Goal: Transaction & Acquisition: Purchase product/service

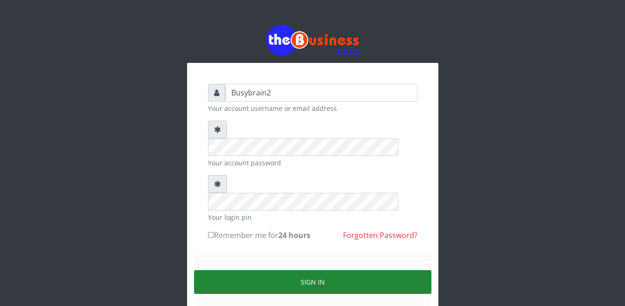
click at [294, 270] on button "Sign in" at bounding box center [312, 282] width 237 height 24
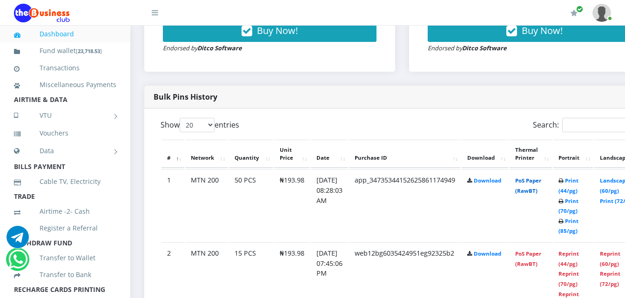
click at [541, 177] on link "PoS Paper (RawBT)" at bounding box center [528, 185] width 26 height 17
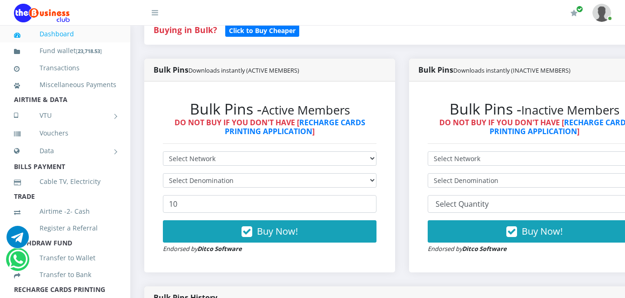
scroll to position [233, 0]
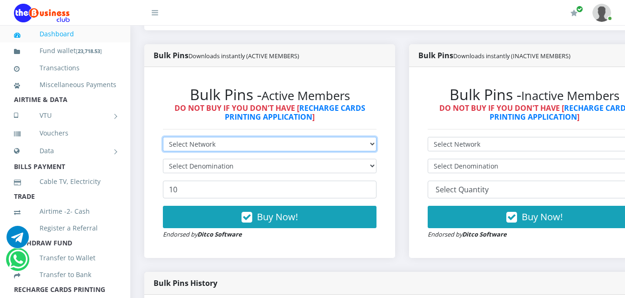
click at [239, 137] on select "Select Network MTN Globacom 9Mobile Airtel" at bounding box center [270, 144] width 214 height 14
select select "MTN"
click at [163, 137] on select "Select Network MTN Globacom 9Mobile Airtel" at bounding box center [270, 144] width 214 height 14
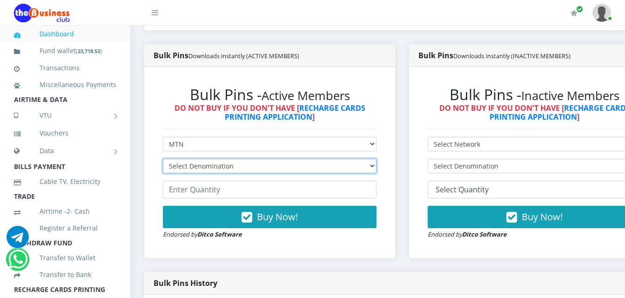
click at [257, 159] on select "Select Denomination MTN NGN100 - ₦96.99 MTN NGN200 - ₦193.98 MTN NGN400 - ₦387.…" at bounding box center [270, 166] width 214 height 14
select select "484.95-500"
click at [163, 159] on select "Select Denomination MTN NGN100 - ₦96.99 MTN NGN200 - ₦193.98 MTN NGN400 - ₦387.…" at bounding box center [270, 166] width 214 height 14
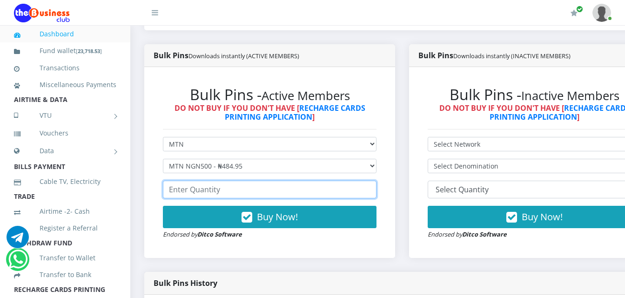
click at [265, 181] on input "number" at bounding box center [270, 190] width 214 height 18
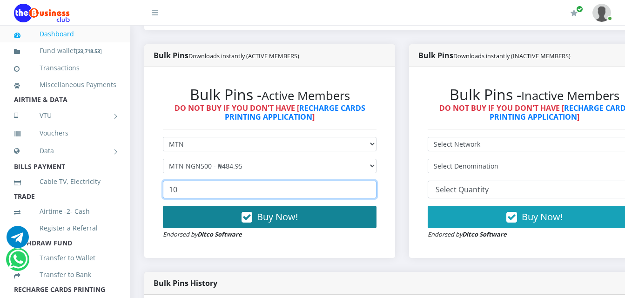
type input "10"
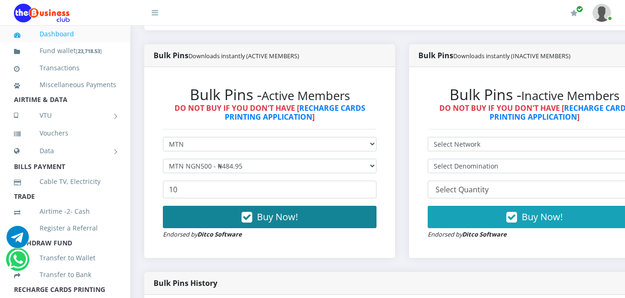
click at [341, 206] on button "Buy Now!" at bounding box center [270, 217] width 214 height 22
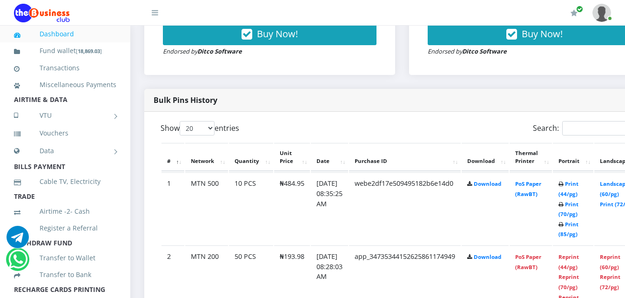
scroll to position [465, 0]
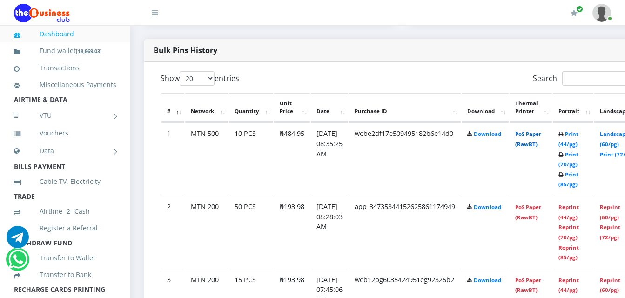
click at [541, 130] on link "PoS Paper (RawBT)" at bounding box center [528, 138] width 26 height 17
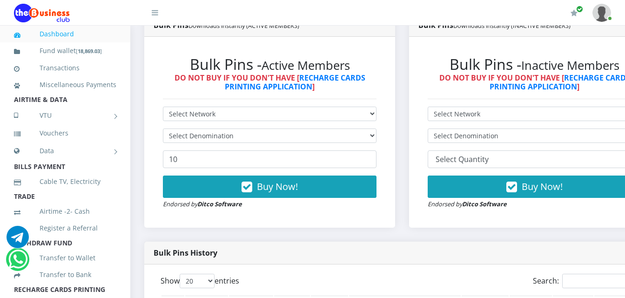
scroll to position [279, 0]
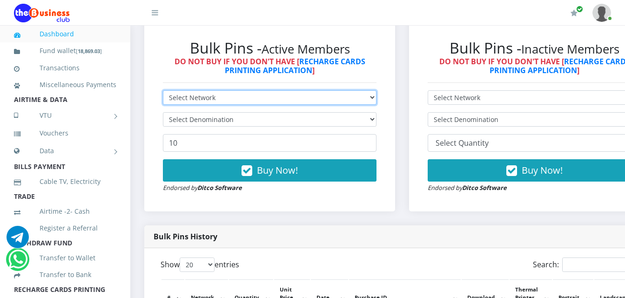
click at [362, 90] on select "Select Network MTN Globacom 9Mobile Airtel" at bounding box center [270, 97] width 214 height 14
select select "Airtel"
click at [163, 90] on select "Select Network MTN Globacom 9Mobile Airtel" at bounding box center [270, 97] width 214 height 14
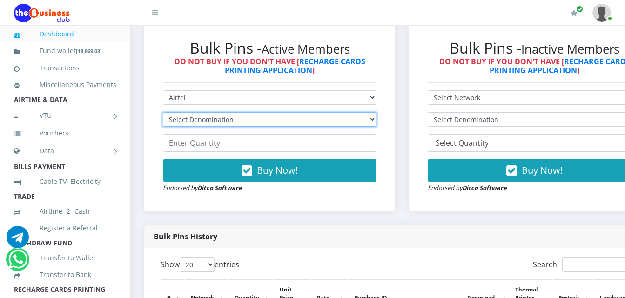
click at [349, 114] on select "Select Denomination Airtel NGN100 - ₦96.38 Airtel NGN200 - ₦192.76 Airtel NGN50…" at bounding box center [270, 119] width 214 height 14
select select "96.38-100"
click at [163, 112] on select "Select Denomination Airtel NGN100 - ₦96.38 Airtel NGN200 - ₦192.76 Airtel NGN50…" at bounding box center [270, 119] width 214 height 14
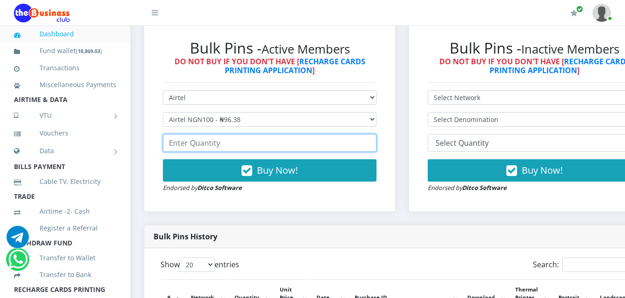
click at [348, 135] on input "number" at bounding box center [270, 143] width 214 height 18
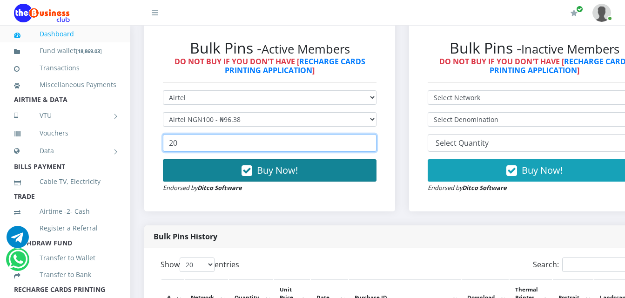
type input "20"
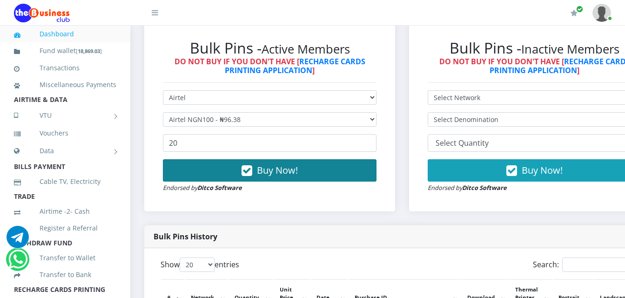
click at [337, 165] on button "Buy Now!" at bounding box center [270, 170] width 214 height 22
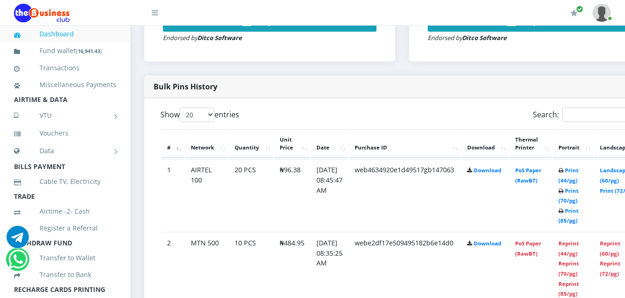
scroll to position [465, 0]
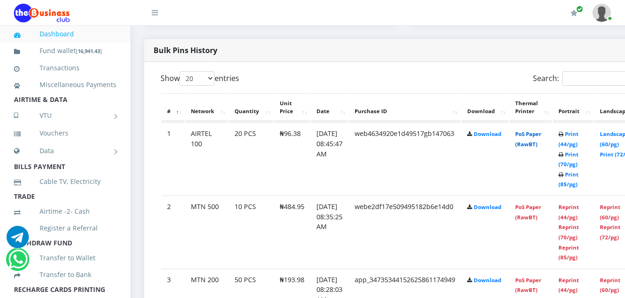
click at [533, 130] on link "PoS Paper (RawBT)" at bounding box center [528, 138] width 26 height 17
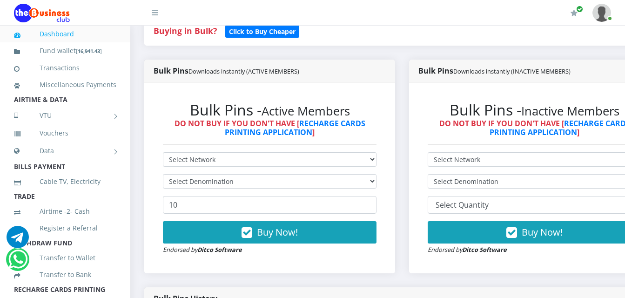
scroll to position [186, 0]
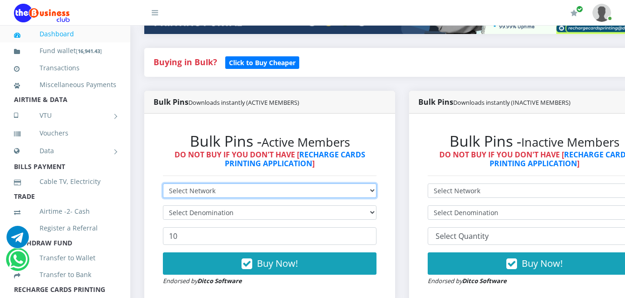
click at [327, 184] on select "Select Network MTN Globacom 9Mobile Airtel" at bounding box center [270, 190] width 214 height 14
select select "Airtel"
click at [163, 183] on select "Select Network MTN Globacom 9Mobile Airtel" at bounding box center [270, 190] width 214 height 14
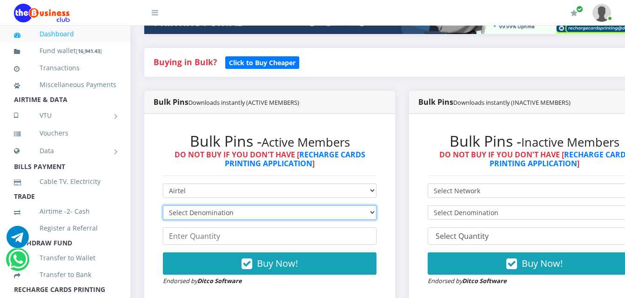
click at [313, 205] on select "Select Denomination Airtel NGN100 - ₦96.38 Airtel NGN200 - ₦192.76 Airtel NGN50…" at bounding box center [270, 212] width 214 height 14
select select "192.76-200"
click at [163, 205] on select "Select Denomination Airtel NGN100 - ₦96.38 Airtel NGN200 - ₦192.76 Airtel NGN50…" at bounding box center [270, 212] width 214 height 14
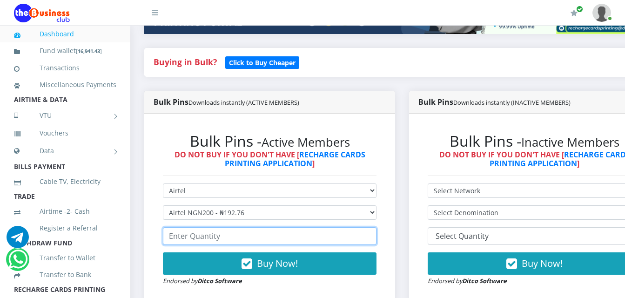
click at [307, 236] on input "number" at bounding box center [270, 236] width 214 height 18
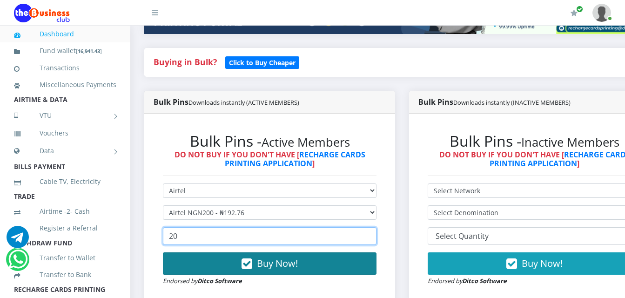
type input "20"
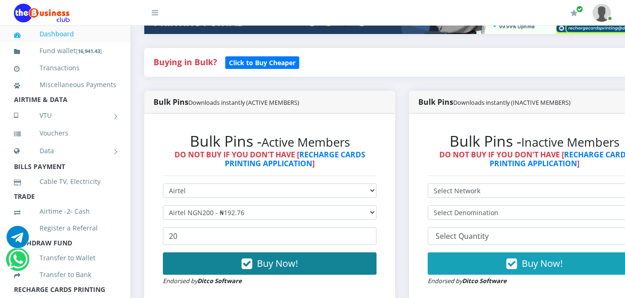
click at [341, 261] on button "Buy Now!" at bounding box center [270, 263] width 214 height 22
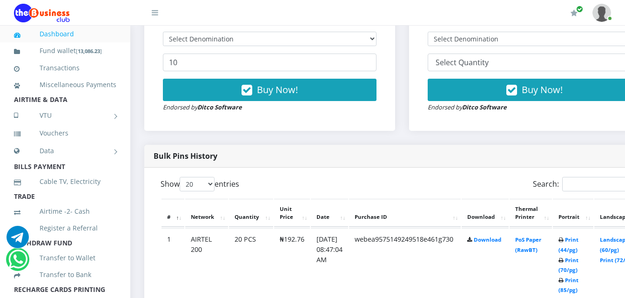
scroll to position [394, 0]
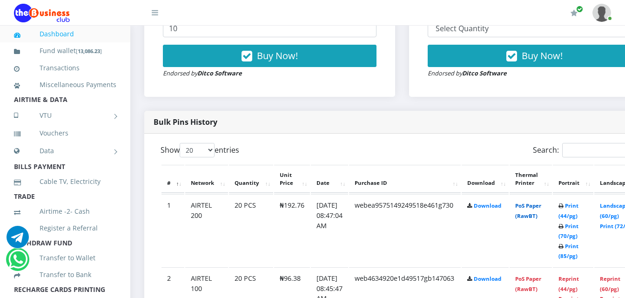
click at [539, 202] on link "PoS Paper (RawBT)" at bounding box center [528, 210] width 26 height 17
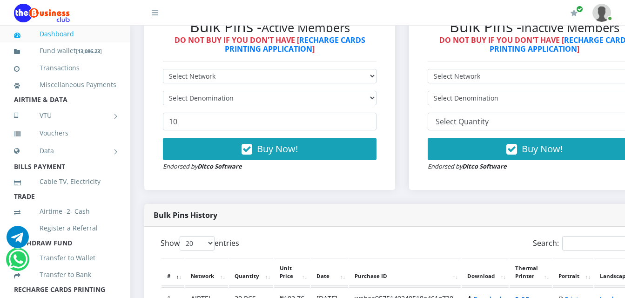
scroll to position [207, 0]
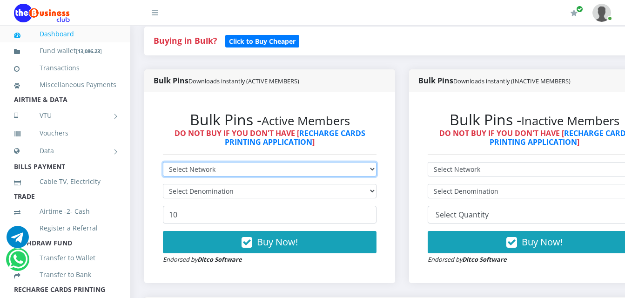
click at [369, 165] on select "Select Network MTN Globacom 9Mobile Airtel" at bounding box center [270, 169] width 214 height 14
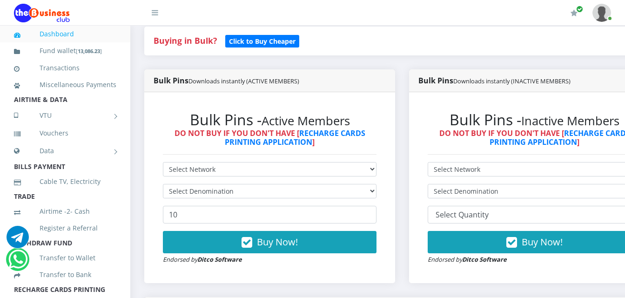
click at [371, 169] on form "Select Network MTN Globacom 9Mobile Airtel Select Denomination 10 Buy Now! Endo…" at bounding box center [270, 213] width 214 height 102
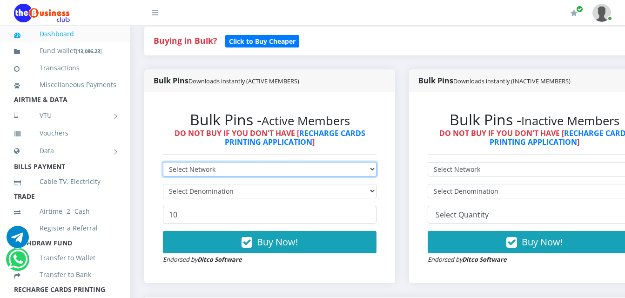
click at [371, 162] on select "Select Network MTN Globacom 9Mobile Airtel" at bounding box center [270, 169] width 214 height 14
select select "MTN"
click at [163, 162] on select "Select Network MTN Globacom 9Mobile Airtel" at bounding box center [270, 169] width 214 height 14
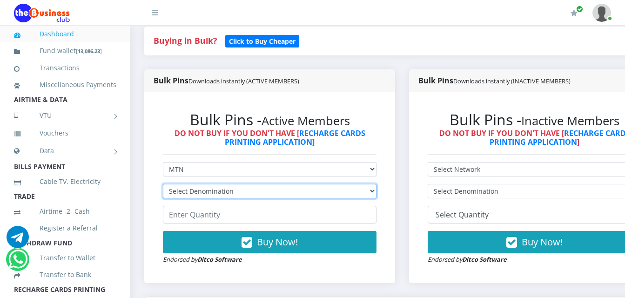
click at [281, 184] on select "Select Denomination MTN NGN100 - ₦96.99 MTN NGN200 - ₦193.98 MTN NGN400 - ₦387.…" at bounding box center [270, 191] width 214 height 14
select select "96.99-100"
click at [163, 184] on select "Select Denomination MTN NGN100 - ₦96.99 MTN NGN200 - ₦193.98 MTN NGN400 - ₦387.…" at bounding box center [270, 191] width 214 height 14
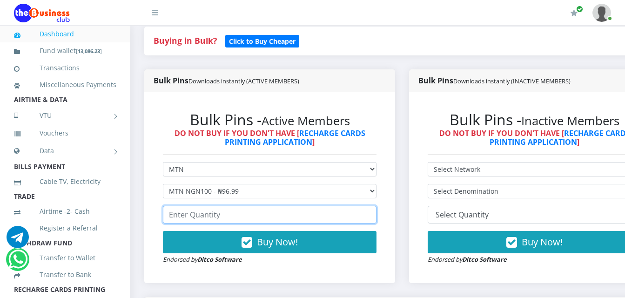
click at [286, 206] on input "number" at bounding box center [270, 215] width 214 height 18
click at [290, 209] on input "number" at bounding box center [270, 215] width 214 height 18
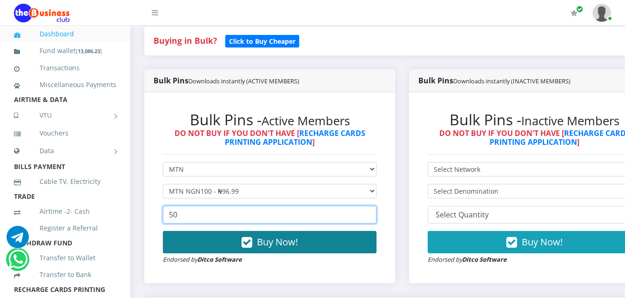
type input "50"
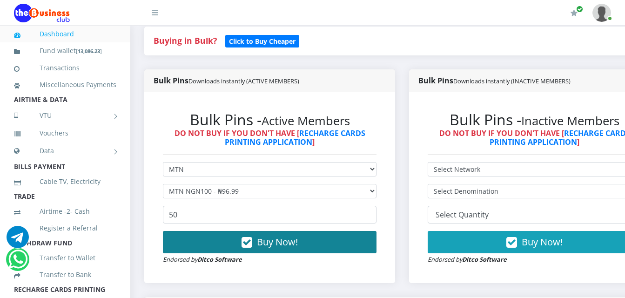
click at [295, 231] on button "Buy Now!" at bounding box center [270, 242] width 214 height 22
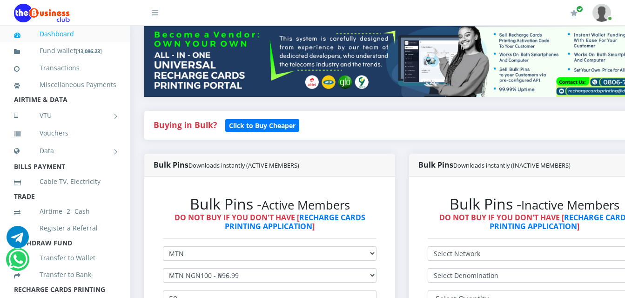
scroll to position [114, 0]
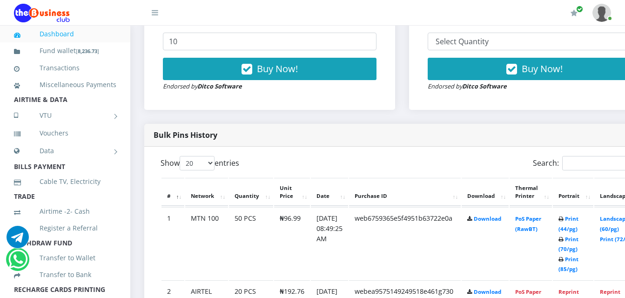
scroll to position [394, 0]
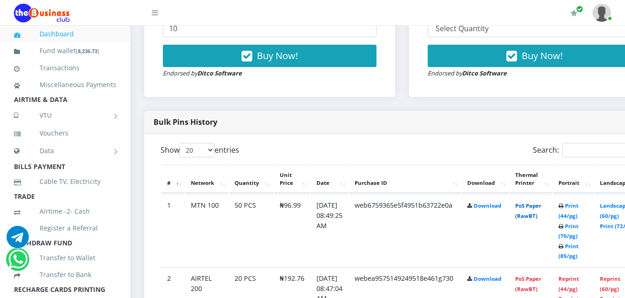
click at [538, 202] on link "PoS Paper (RawBT)" at bounding box center [528, 210] width 26 height 17
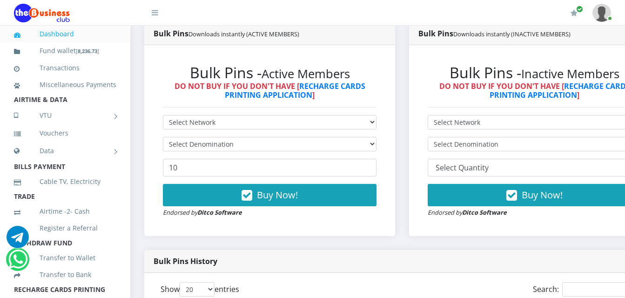
scroll to position [254, 0]
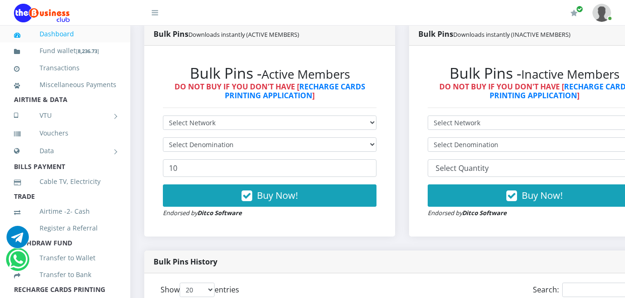
click at [281, 107] on div "Bulk Pins - Active Members DO NOT BUY IF YOU DON'T HAVE [ RECHARGE CARDS PRINTI…" at bounding box center [270, 141] width 232 height 172
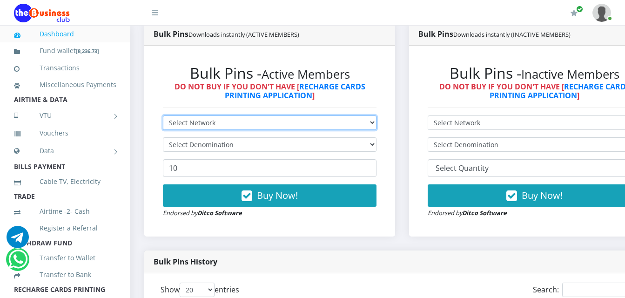
click at [281, 115] on select "Select Network MTN Globacom 9Mobile Airtel" at bounding box center [270, 122] width 214 height 14
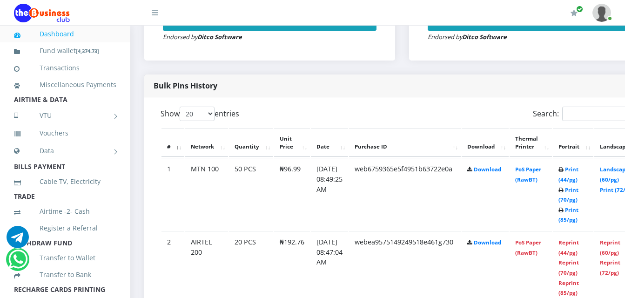
scroll to position [440, 0]
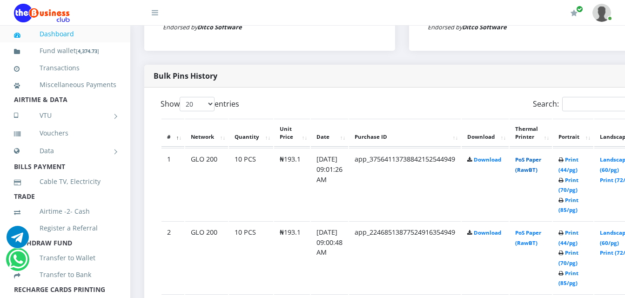
click at [541, 156] on link "PoS Paper (RawBT)" at bounding box center [528, 164] width 26 height 17
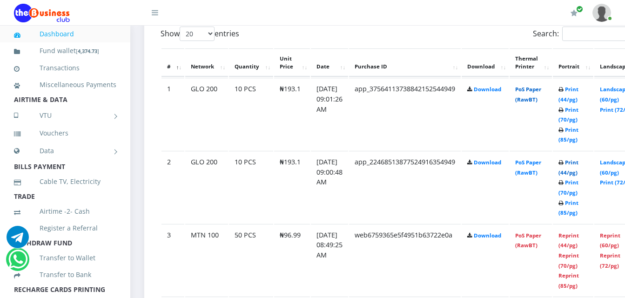
scroll to position [533, 0]
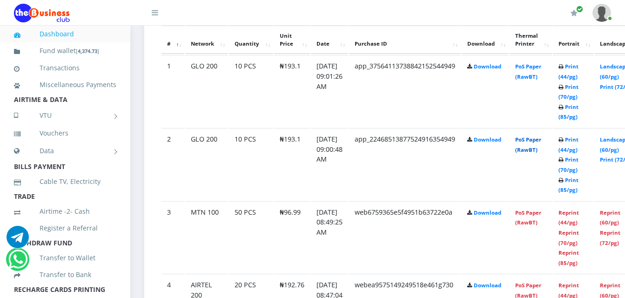
click at [537, 136] on link "PoS Paper (RawBT)" at bounding box center [528, 144] width 26 height 17
click at [541, 140] on link "PoS Paper (RawBT)" at bounding box center [528, 144] width 26 height 17
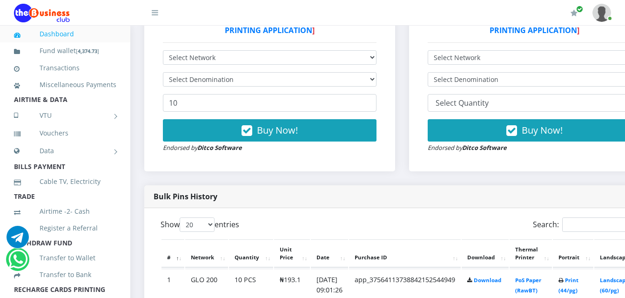
scroll to position [207, 0]
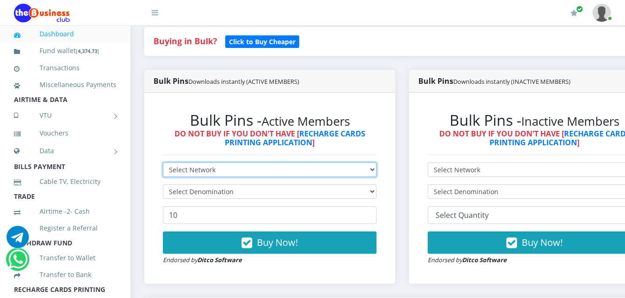
click at [338, 162] on select "Select Network MTN Globacom 9Mobile Airtel" at bounding box center [270, 169] width 214 height 14
select select "MTN"
click at [163, 162] on select "Select Network MTN Globacom 9Mobile Airtel" at bounding box center [270, 169] width 214 height 14
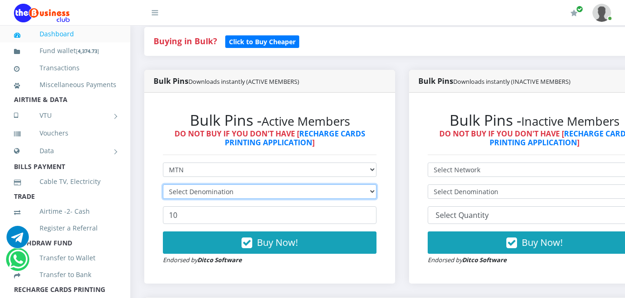
click at [321, 184] on select "Select Denomination" at bounding box center [270, 191] width 214 height 14
click at [315, 184] on select "Select Denomination" at bounding box center [270, 191] width 214 height 14
click at [315, 175] on form "Select Network MTN Globacom 9Mobile Airtel Select Denomination 10 Buy Now! Endo…" at bounding box center [270, 213] width 214 height 102
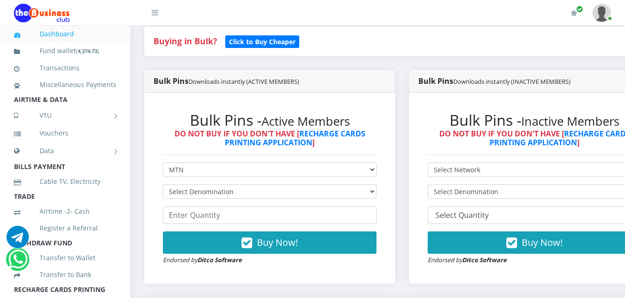
click at [315, 175] on form "Select Network MTN Globacom 9Mobile Airtel Select Denomination MTN NGN100 - ₦96…" at bounding box center [270, 213] width 214 height 102
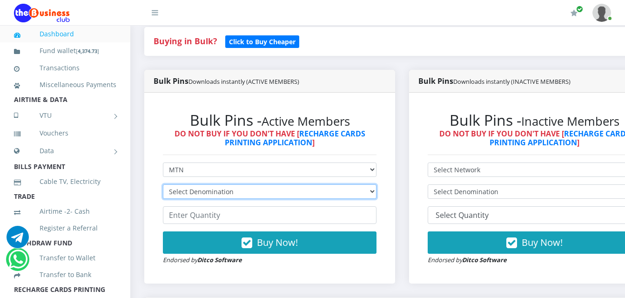
click at [325, 184] on select "Select Denomination MTN NGN100 - ₦96.99 MTN NGN200 - ₦193.98 MTN NGN400 - ₦387.…" at bounding box center [270, 191] width 214 height 14
select select "193.98-200"
click at [163, 184] on select "Select Denomination MTN NGN100 - ₦96.99 MTN NGN200 - ₦193.98 MTN NGN400 - ₦387.…" at bounding box center [270, 191] width 214 height 14
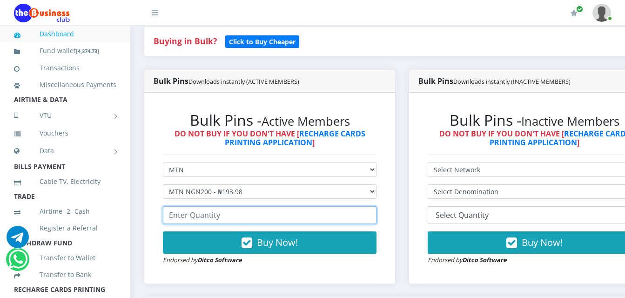
click at [331, 206] on input "number" at bounding box center [270, 215] width 214 height 18
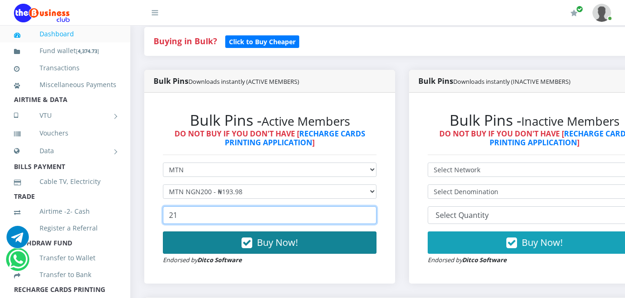
type input "21"
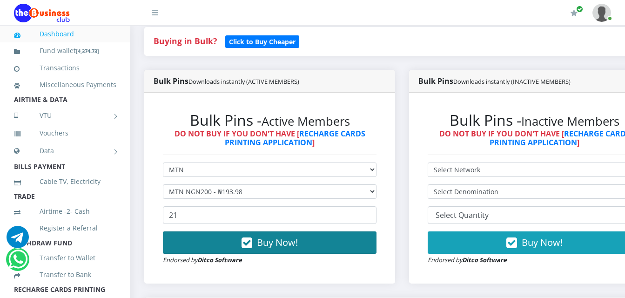
click at [298, 236] on span "Buy Now!" at bounding box center [277, 242] width 41 height 13
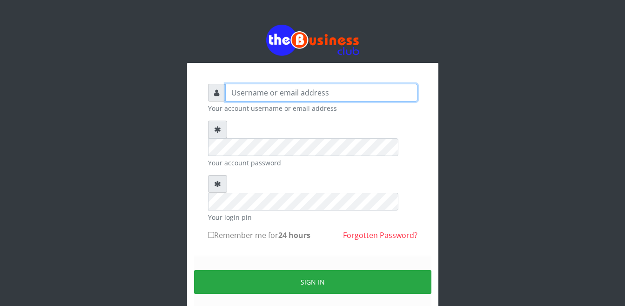
type input "Busybrain2"
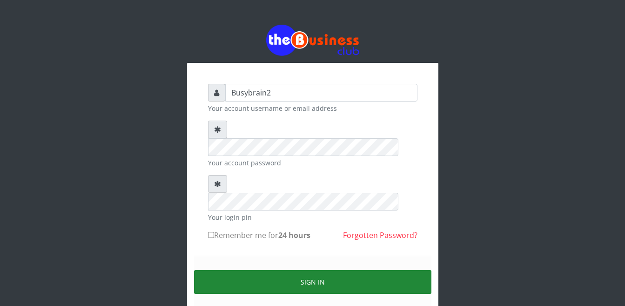
click at [366, 270] on button "Sign in" at bounding box center [312, 282] width 237 height 24
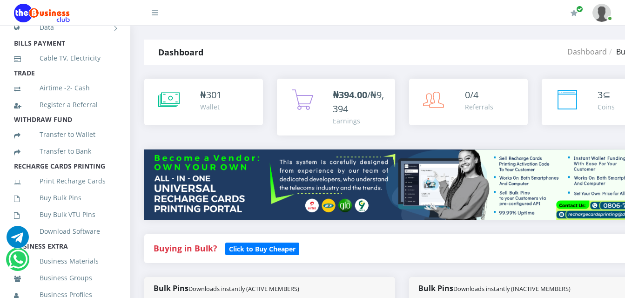
scroll to position [140, 0]
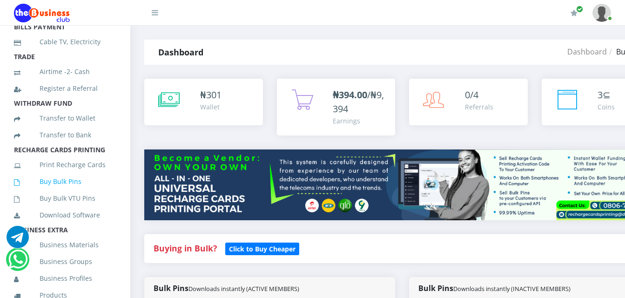
click at [61, 192] on link "Buy Bulk Pins" at bounding box center [65, 181] width 102 height 21
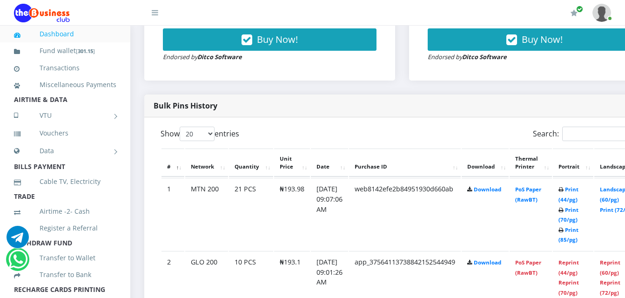
scroll to position [419, 0]
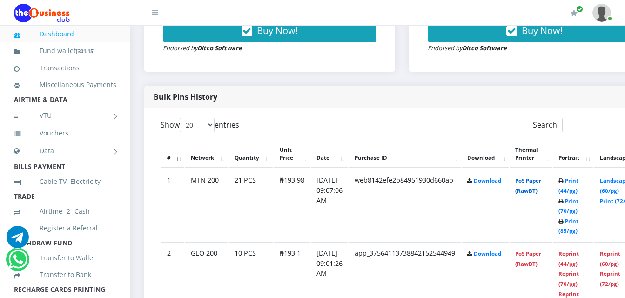
click at [539, 177] on link "PoS Paper (RawBT)" at bounding box center [528, 185] width 26 height 17
